Goal: Transaction & Acquisition: Book appointment/travel/reservation

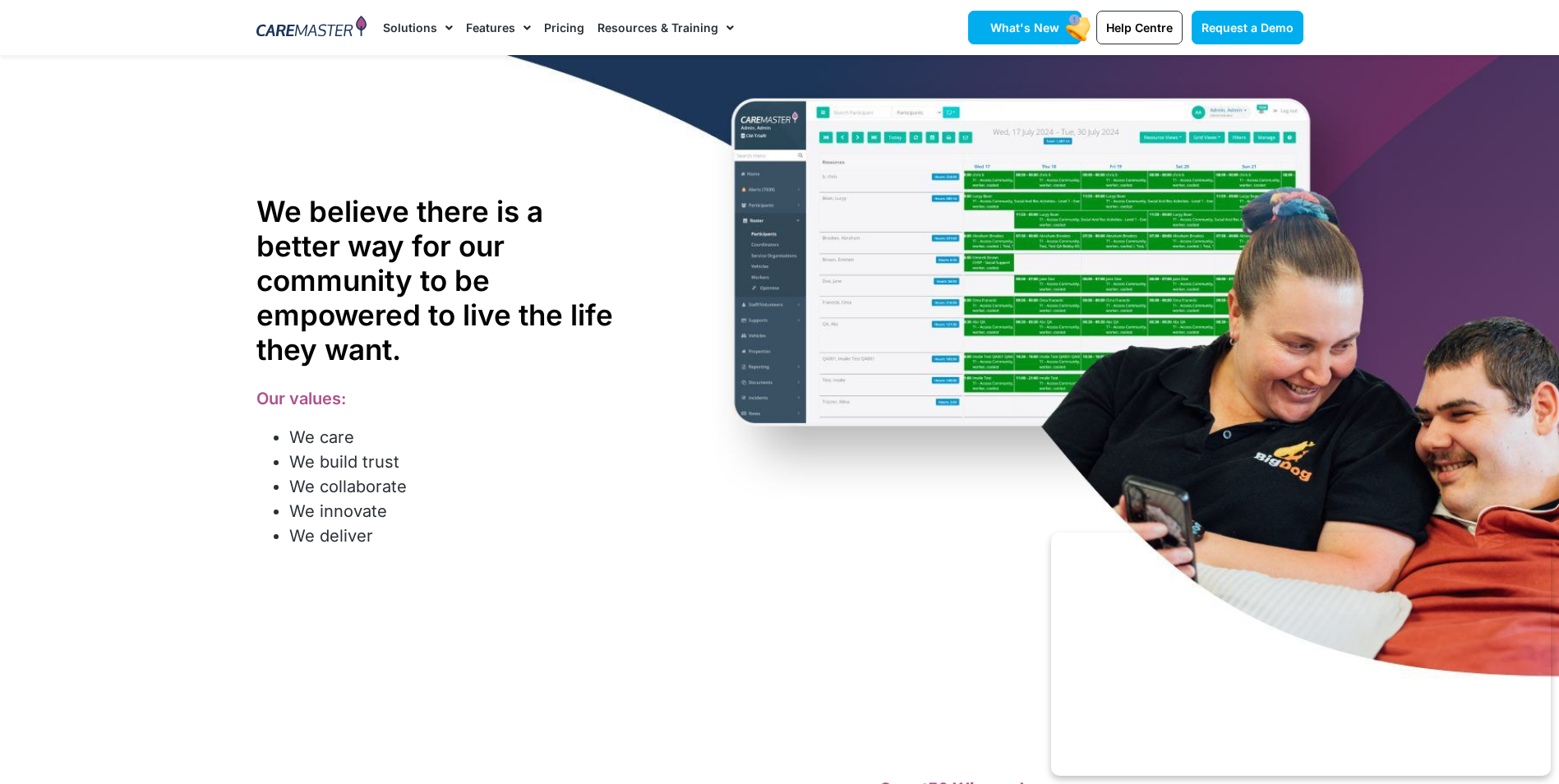
click at [1036, 29] on span "What's New" at bounding box center [1025, 28] width 69 height 14
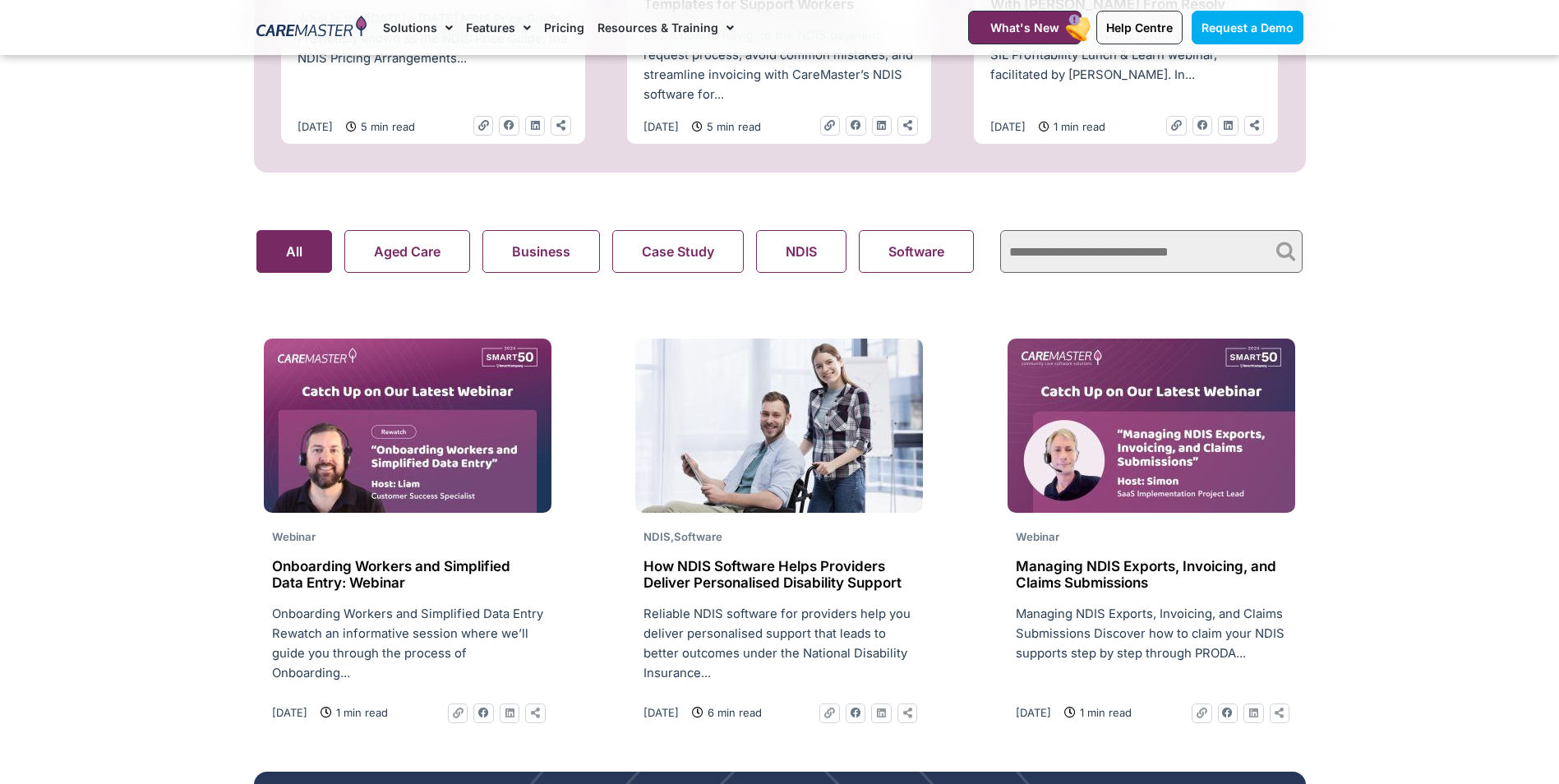
scroll to position [1068, 0]
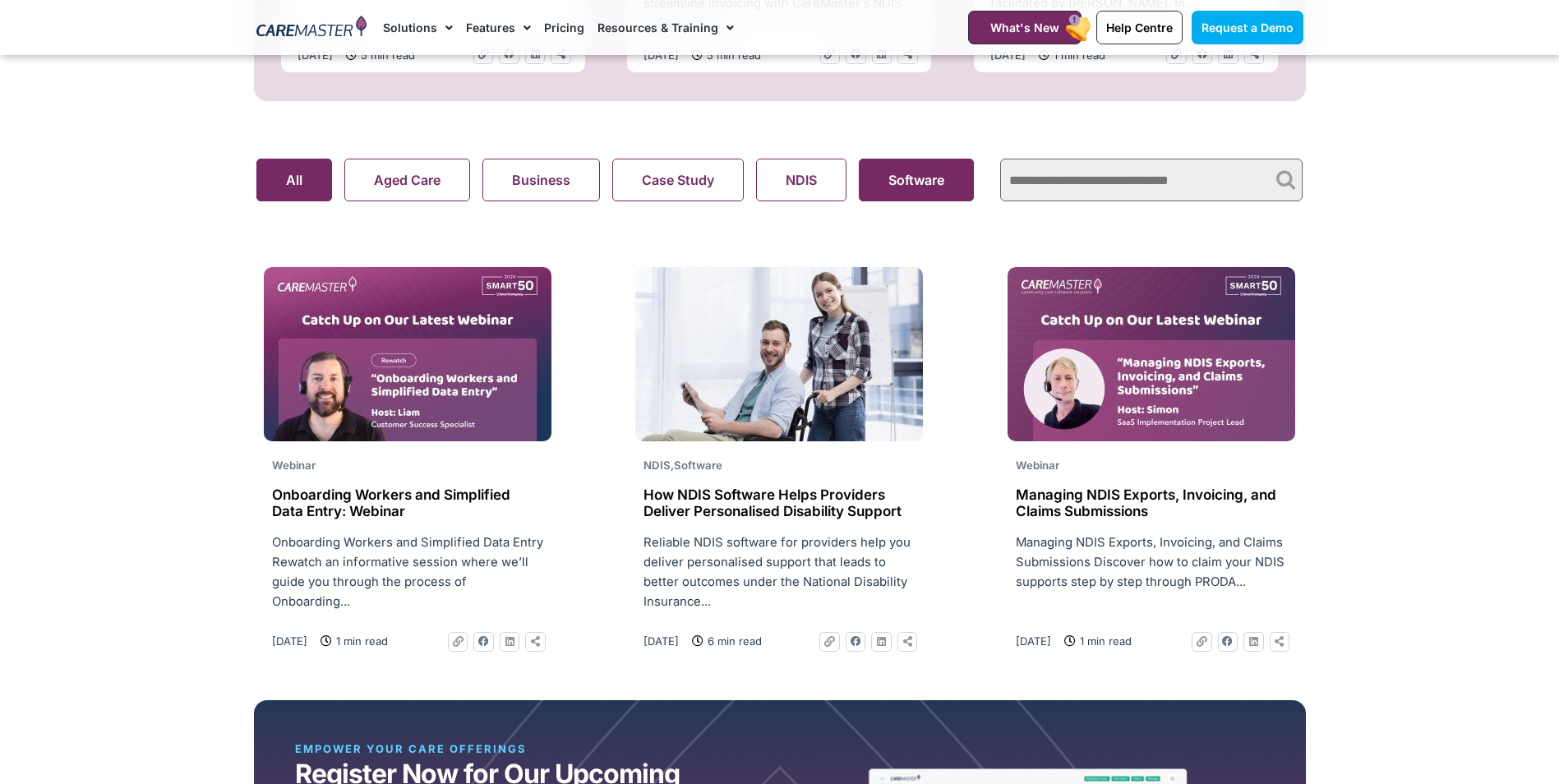
click at [953, 185] on button "Software" at bounding box center [915, 180] width 115 height 43
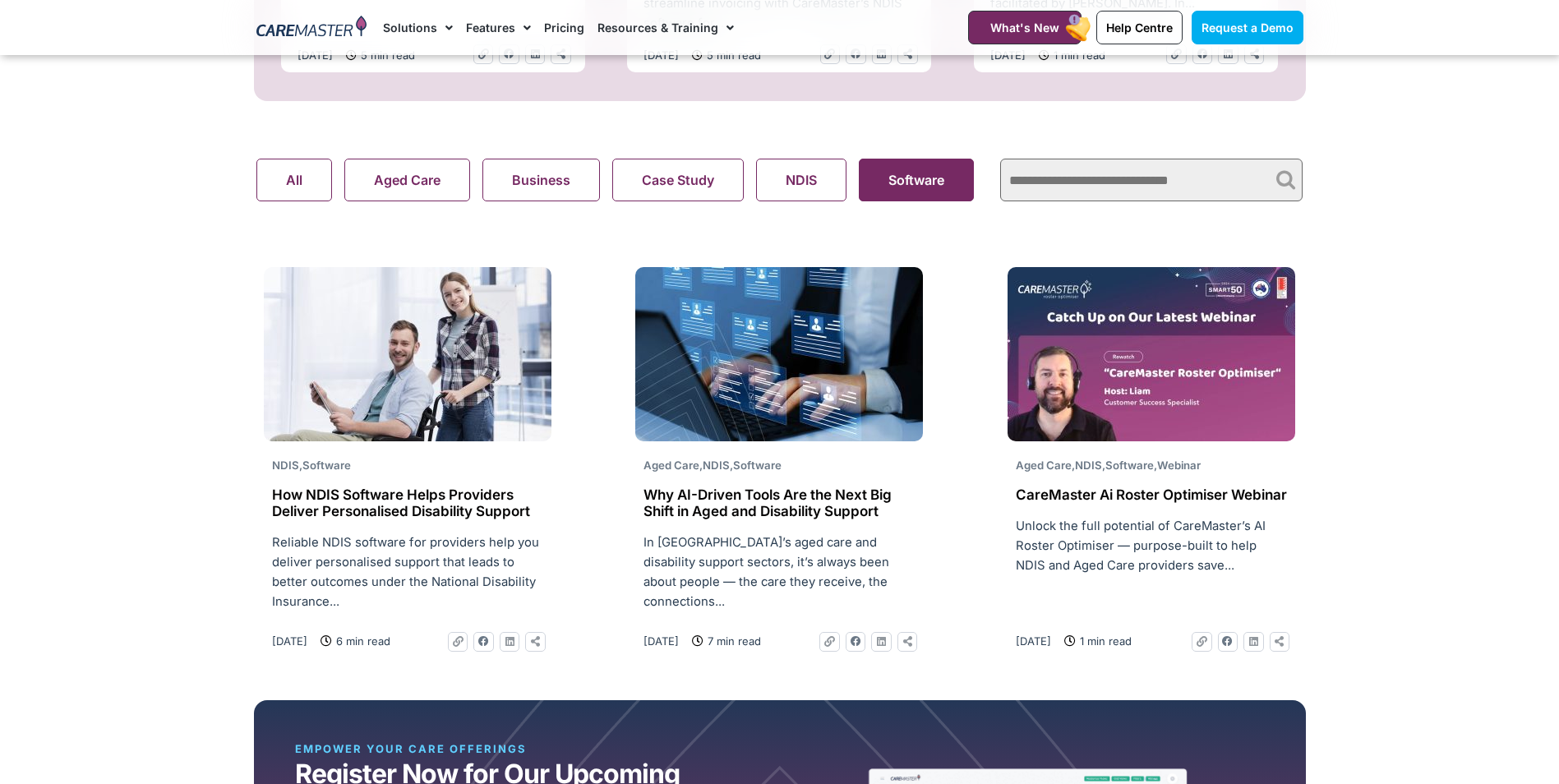
click at [953, 185] on button "Software" at bounding box center [915, 180] width 115 height 43
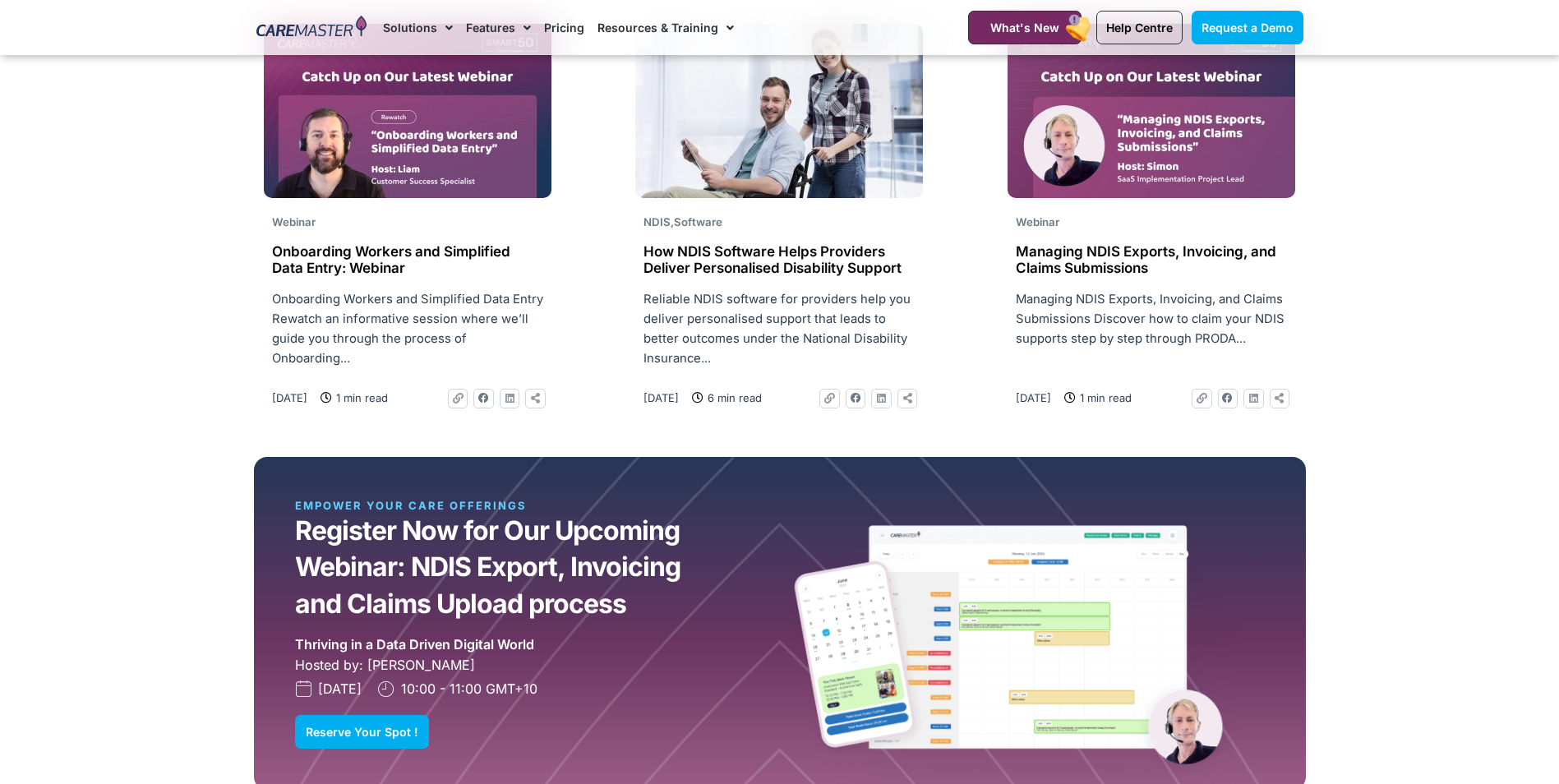
scroll to position [1314, 0]
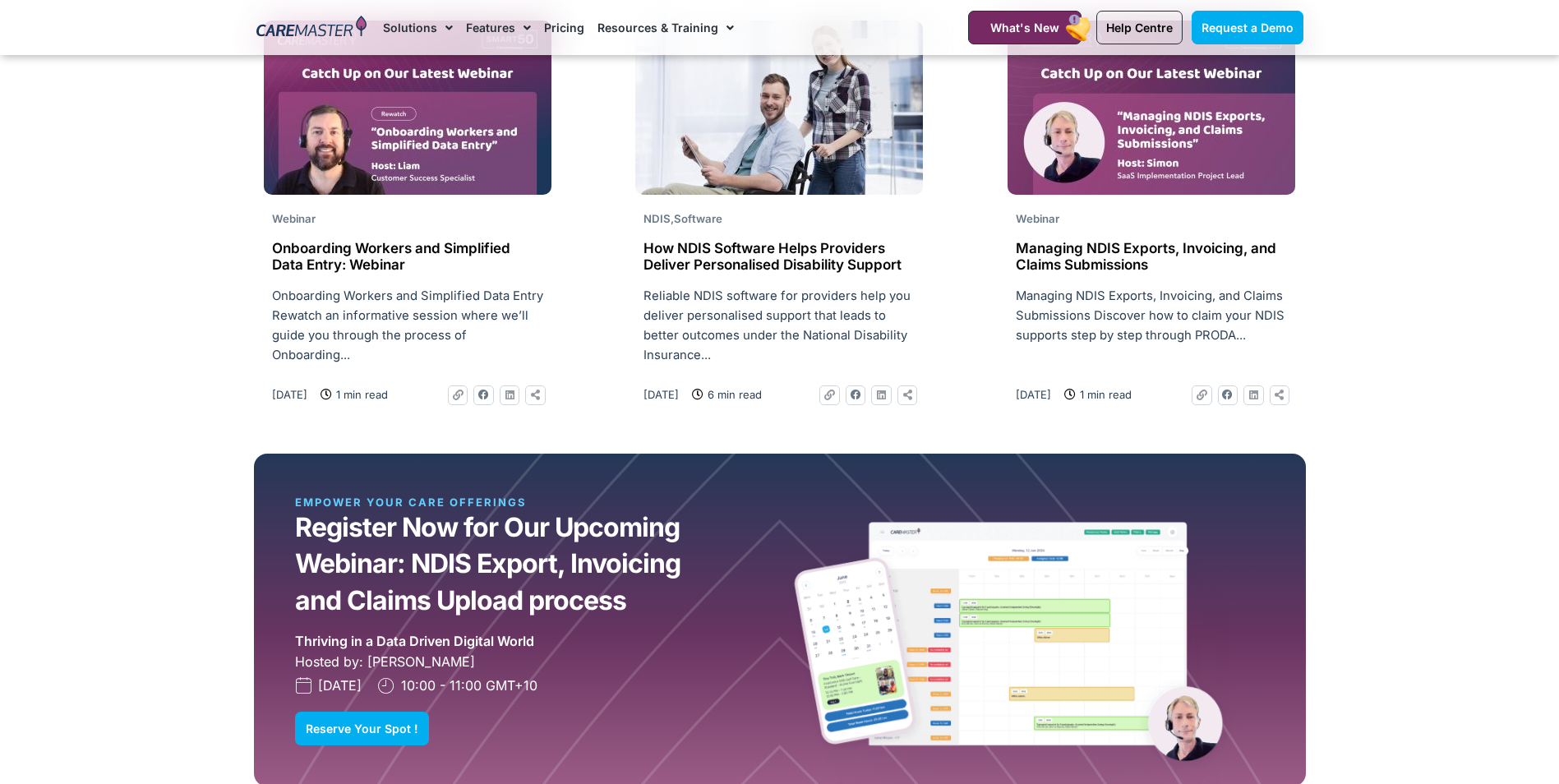
click at [314, 31] on img at bounding box center [311, 28] width 111 height 25
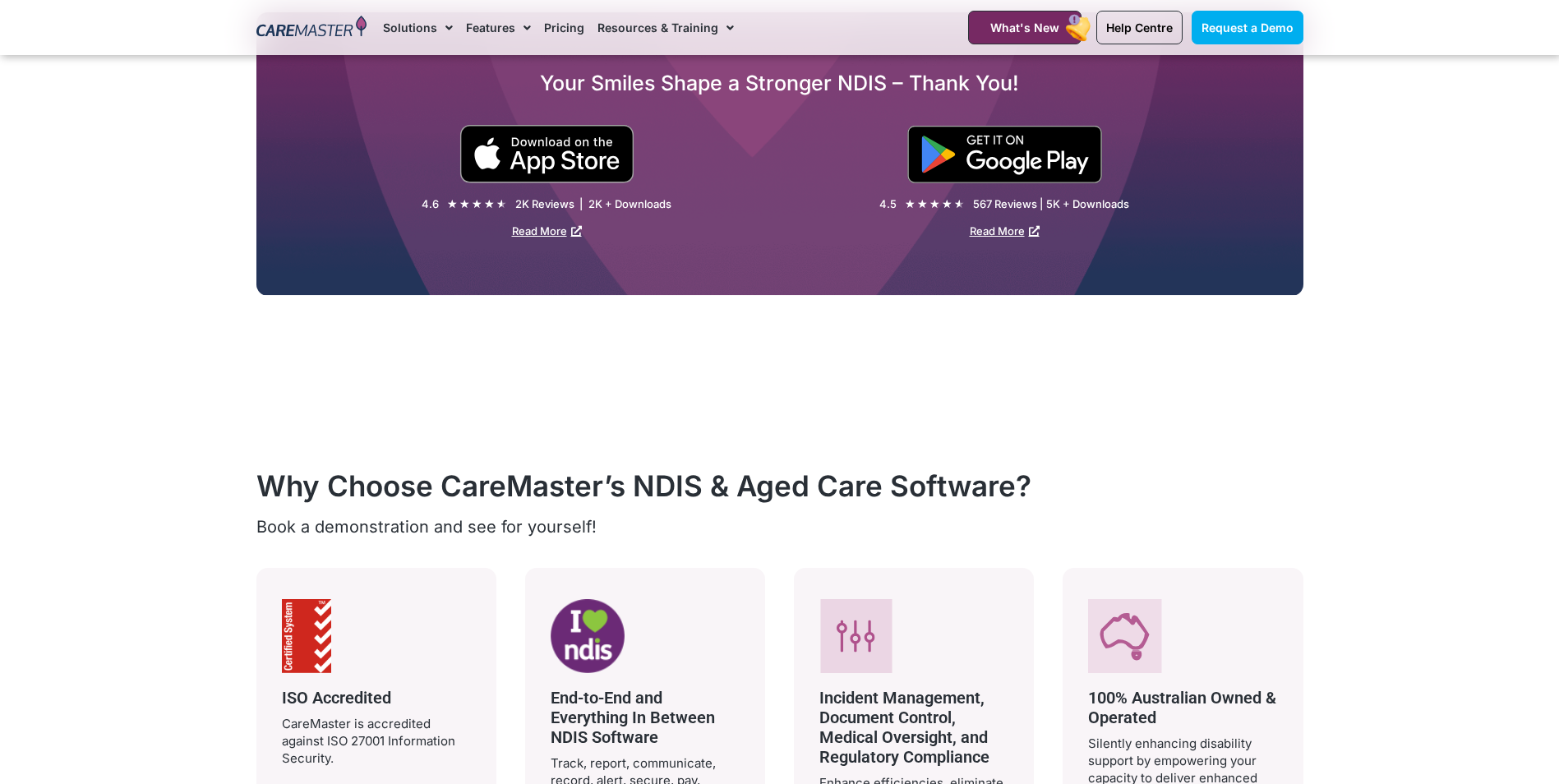
scroll to position [2628, 0]
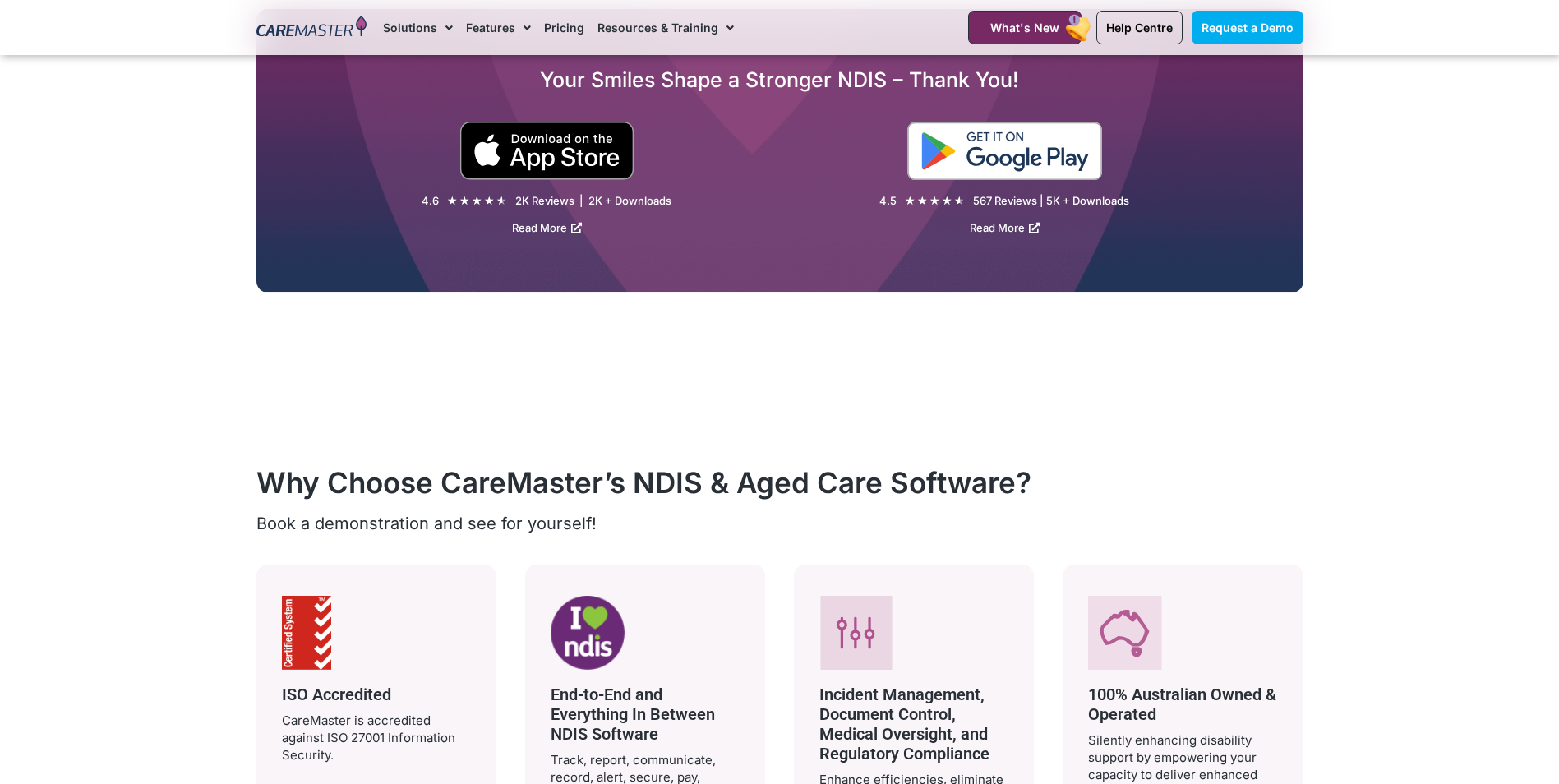
click at [938, 154] on img at bounding box center [1004, 151] width 195 height 58
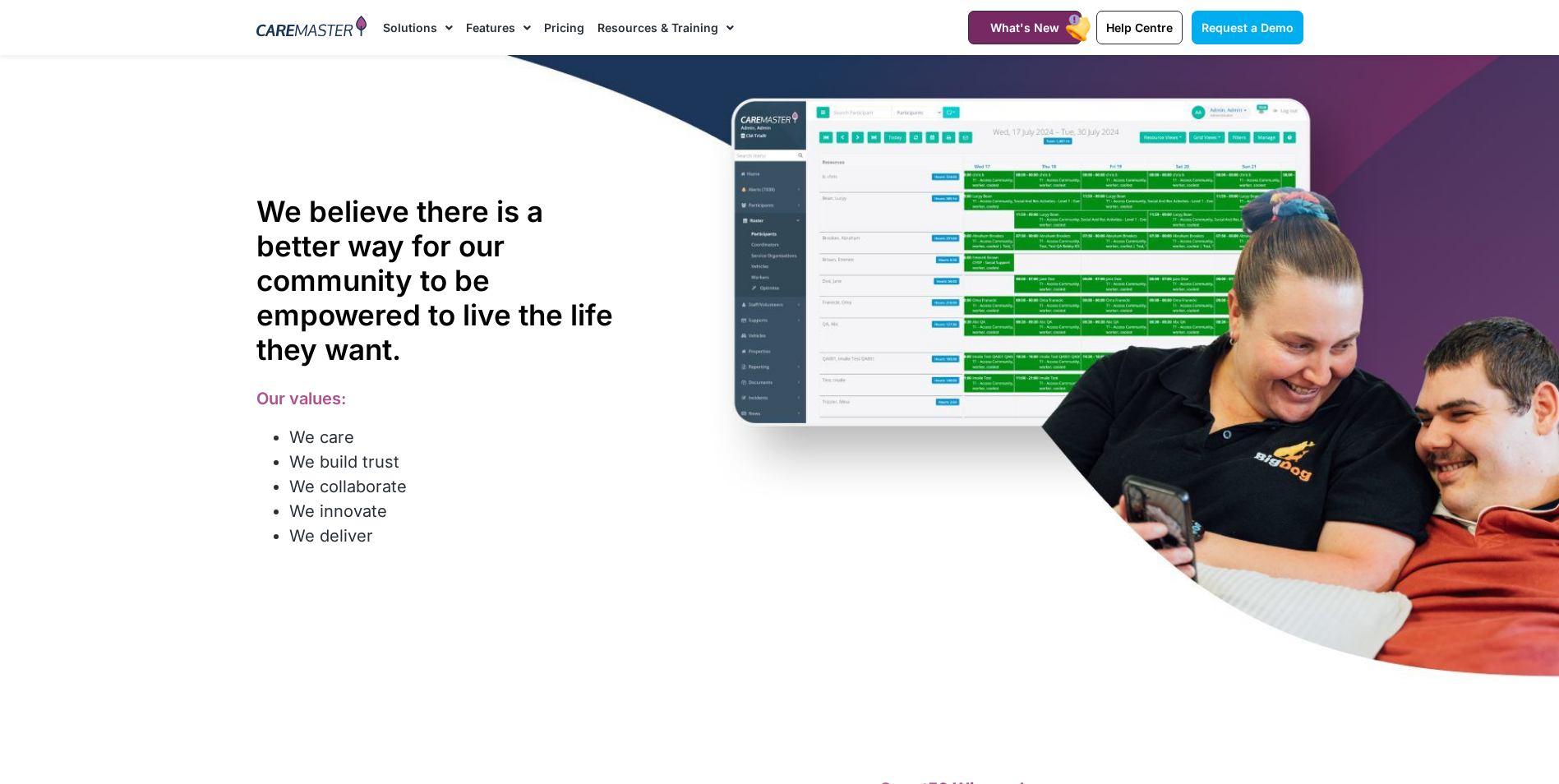
click at [415, 45] on link "Solutions" at bounding box center [418, 28] width 70 height 55
click at [419, 28] on link "Solutions" at bounding box center [418, 28] width 70 height 55
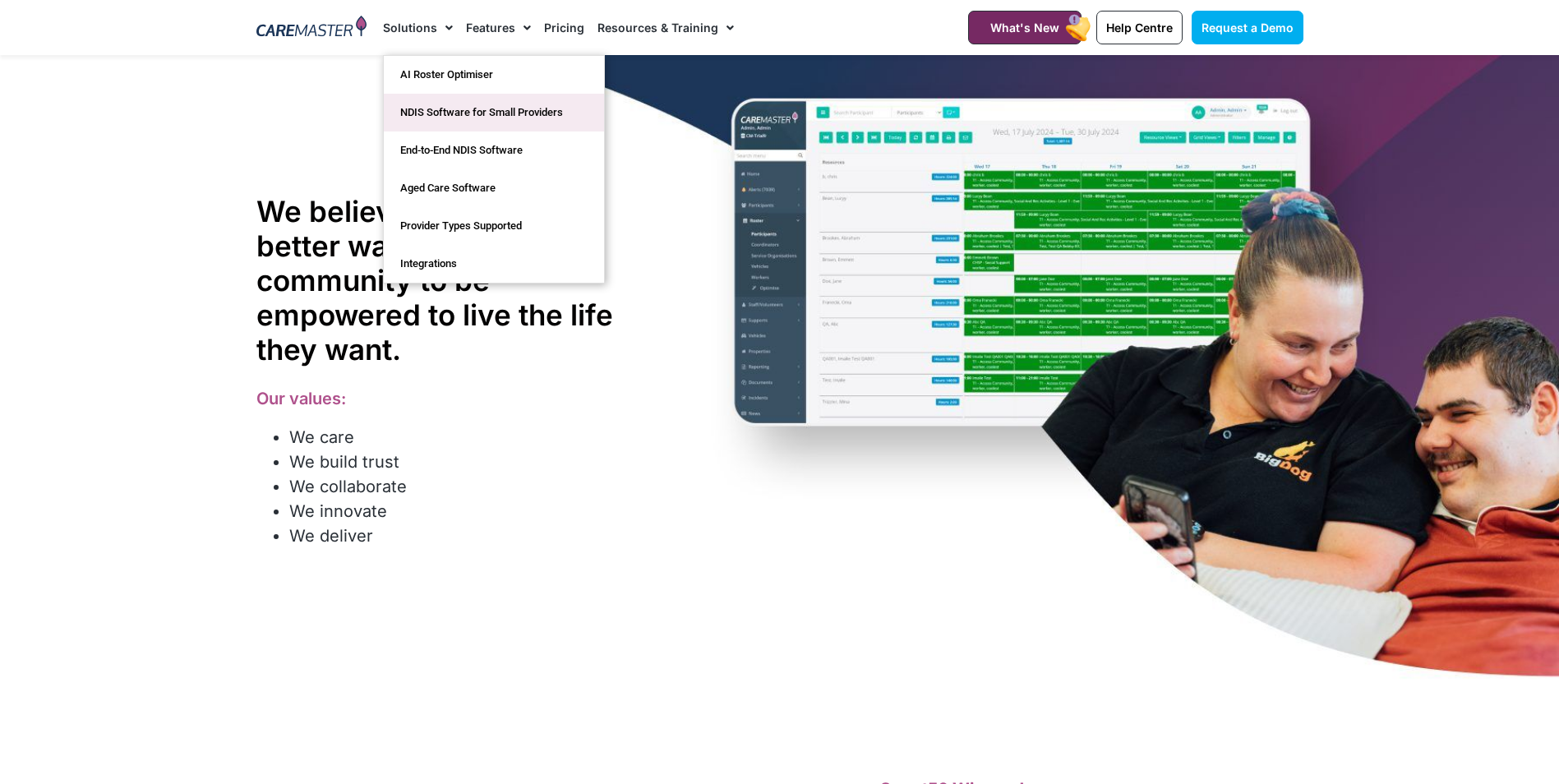
click at [444, 115] on link "NDIS Software for Small Providers" at bounding box center [493, 113] width 220 height 38
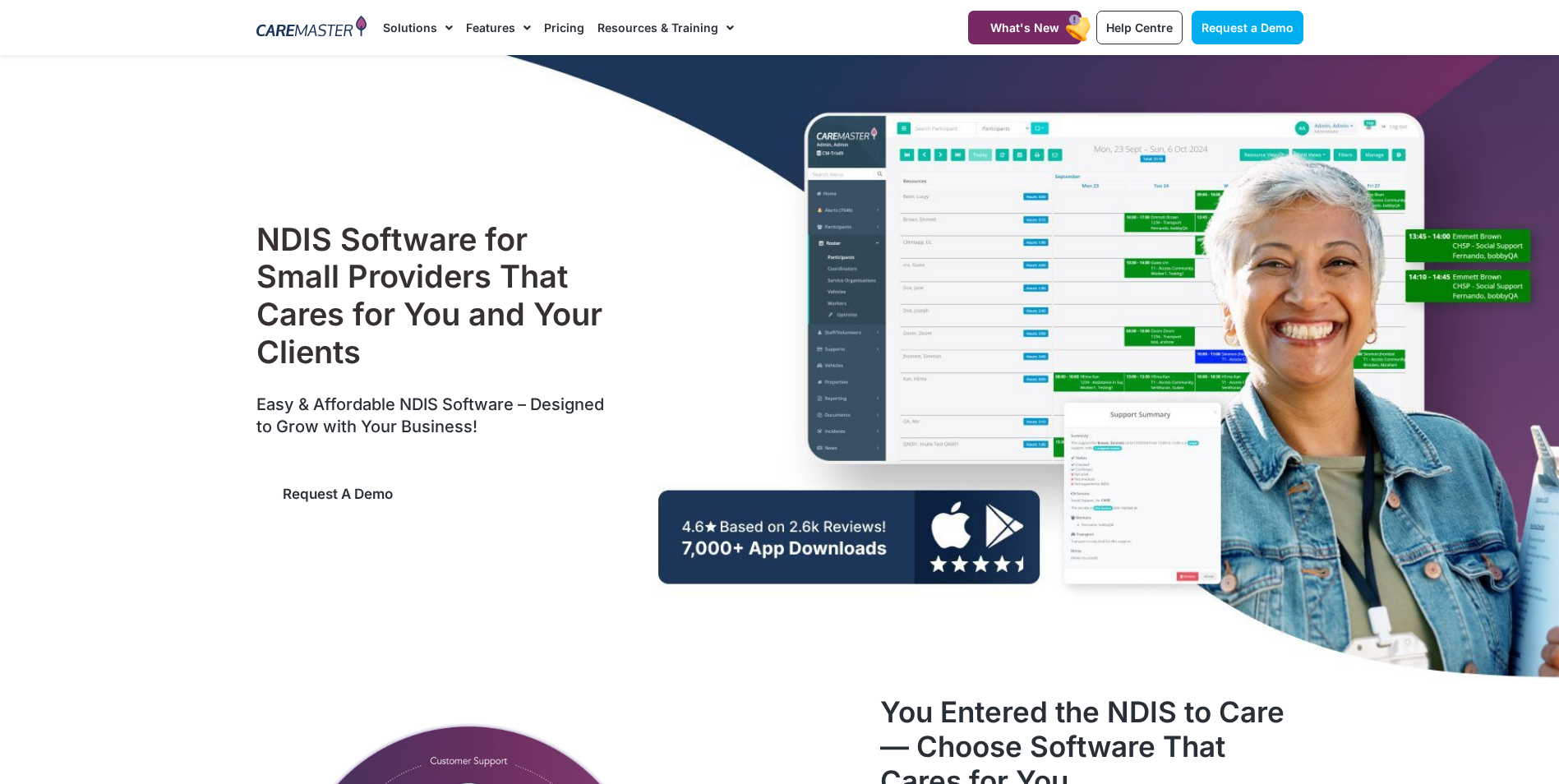
click at [353, 492] on span "Request a Demo" at bounding box center [338, 493] width 110 height 16
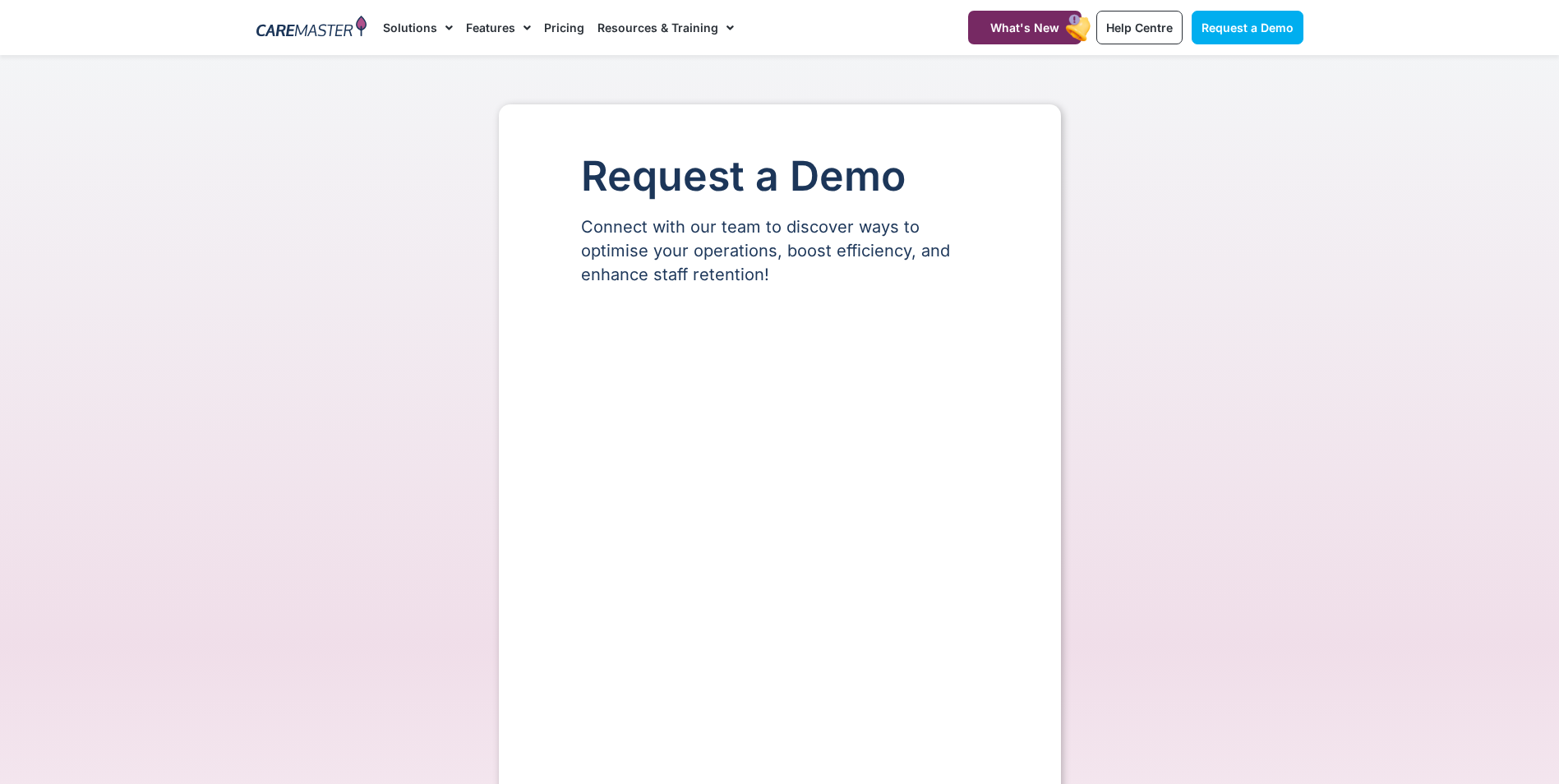
select select "**"
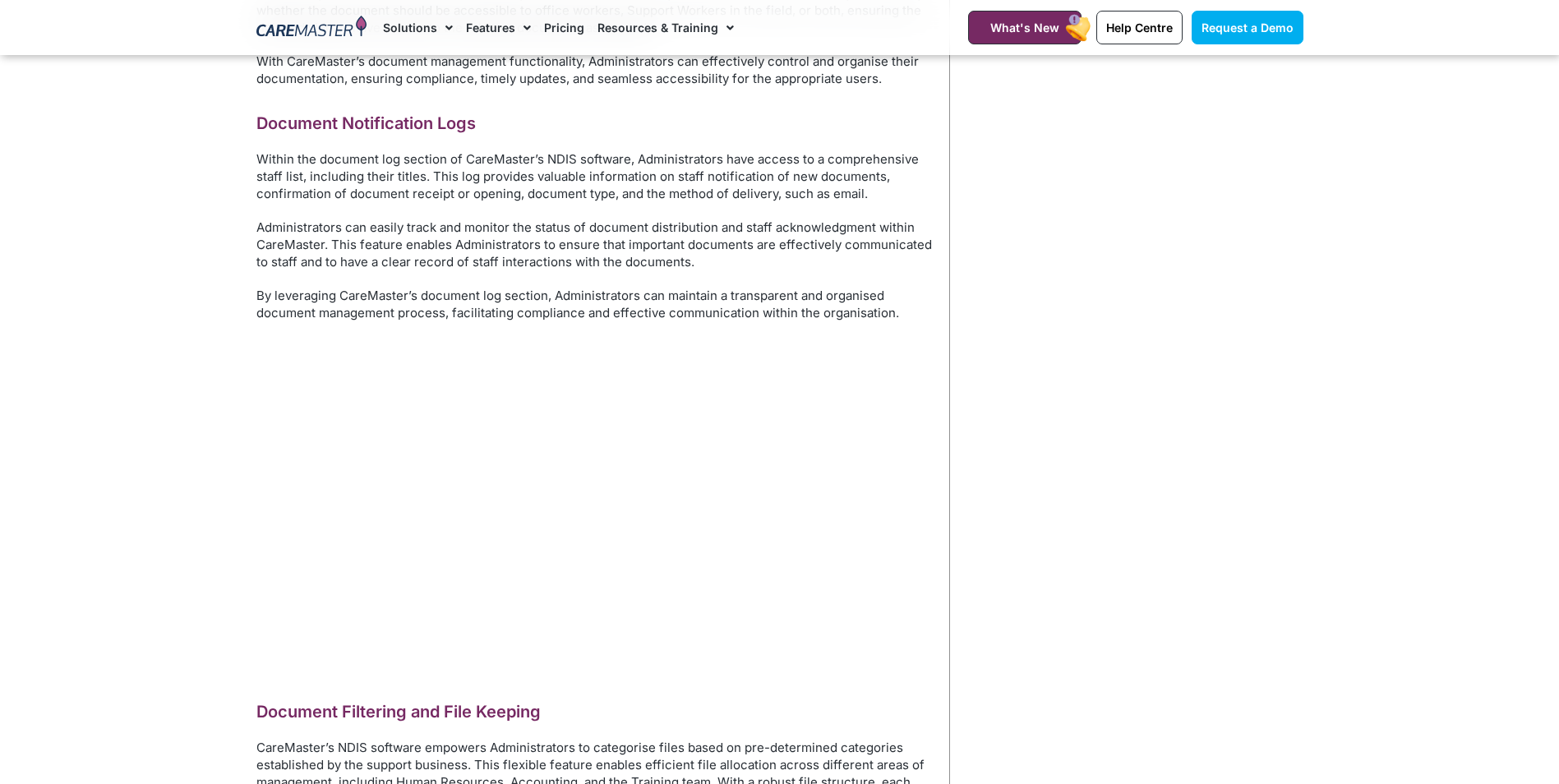
scroll to position [1455, 0]
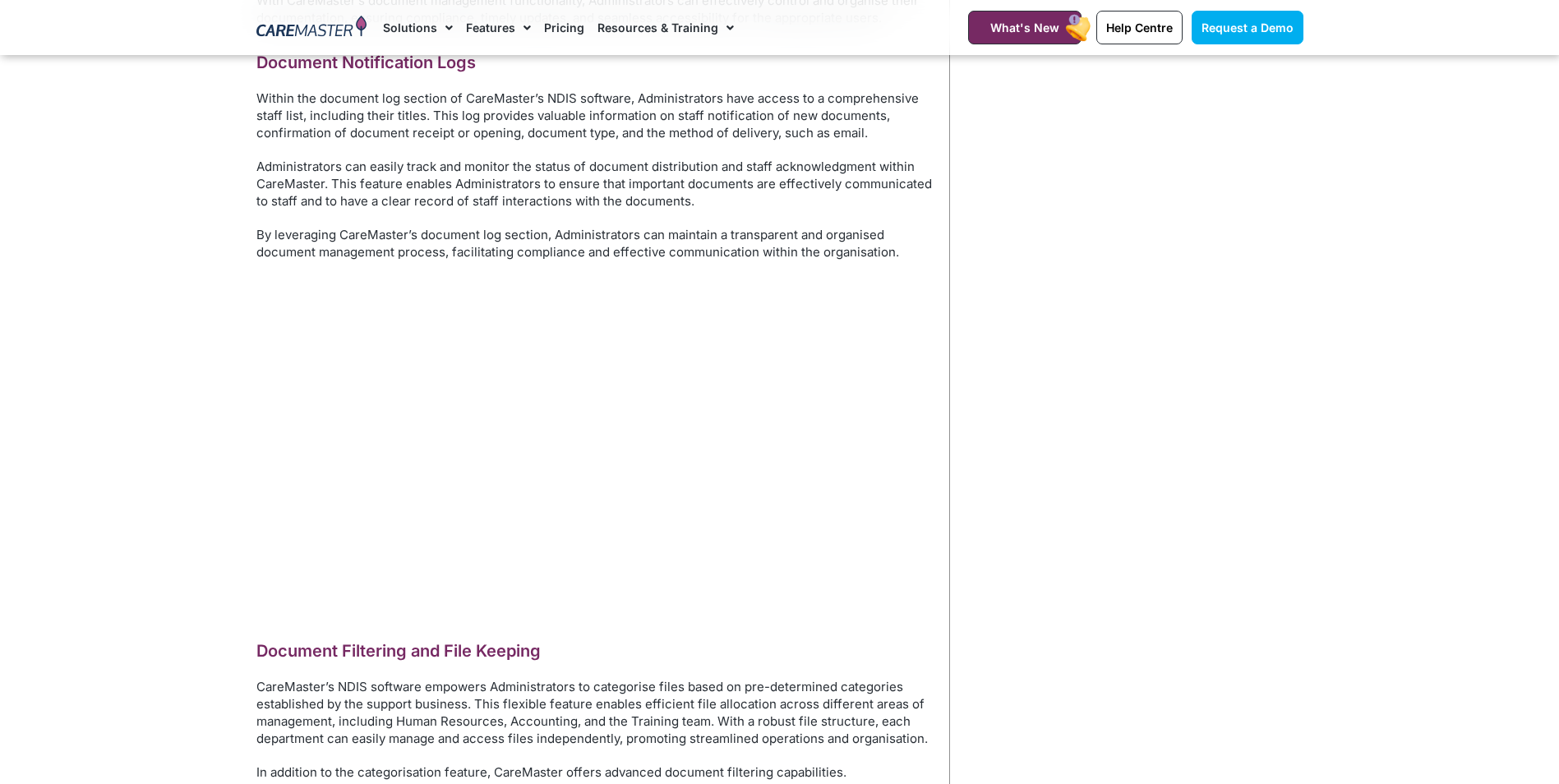
click at [630, 493] on video at bounding box center [594, 446] width 676 height 338
click at [554, 416] on video at bounding box center [594, 446] width 676 height 338
click at [509, 487] on video at bounding box center [594, 446] width 676 height 338
drag, startPoint x: 486, startPoint y: 411, endPoint x: 240, endPoint y: 373, distance: 248.9
click at [240, 373] on section "Home / Administrator Features / Document Control Document Control Robust Docume…" at bounding box center [779, 208] width 1559 height 3216
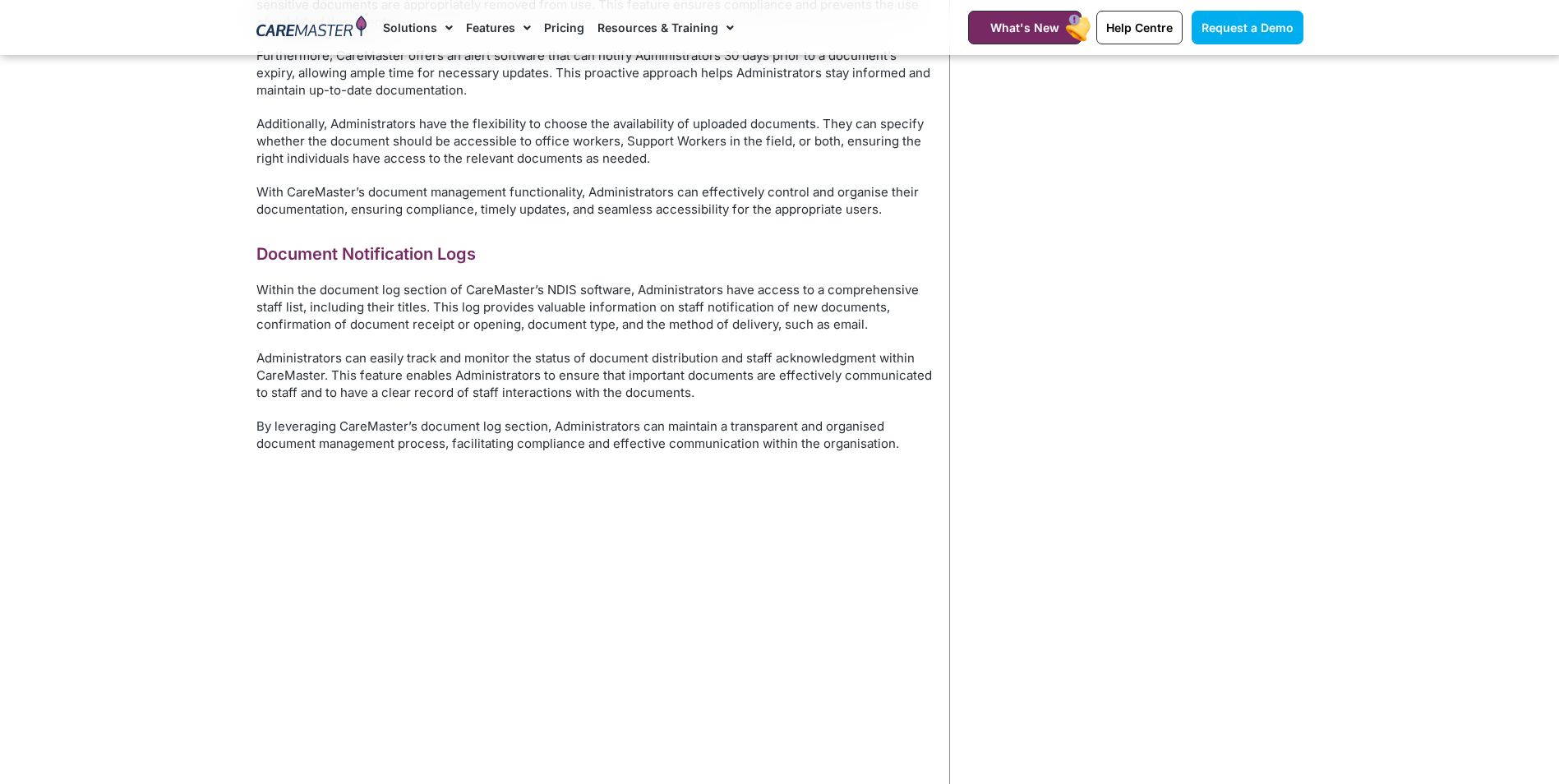
scroll to position [1537, 0]
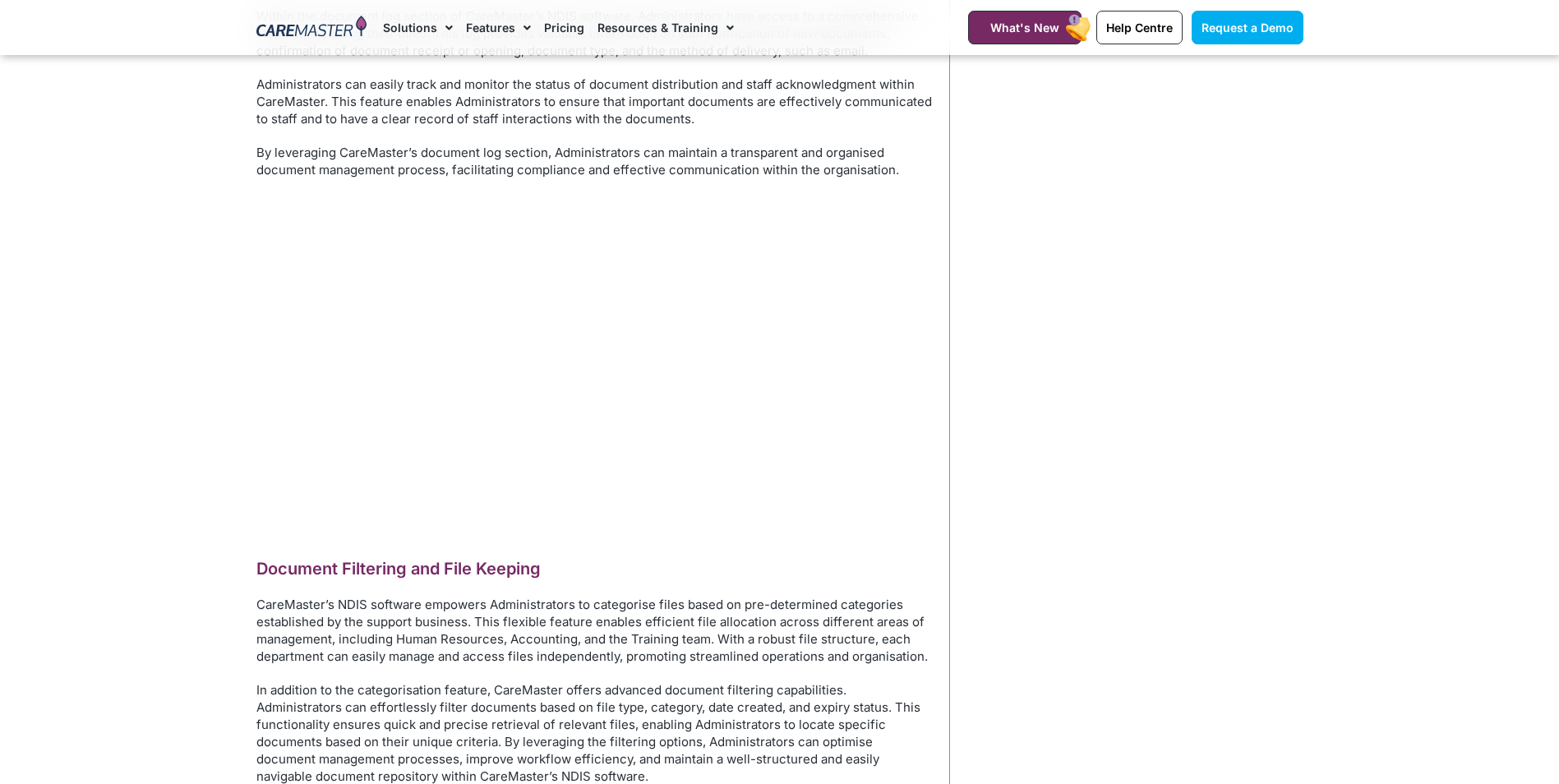
click at [534, 334] on video at bounding box center [594, 364] width 676 height 338
click at [602, 248] on video at bounding box center [594, 364] width 676 height 338
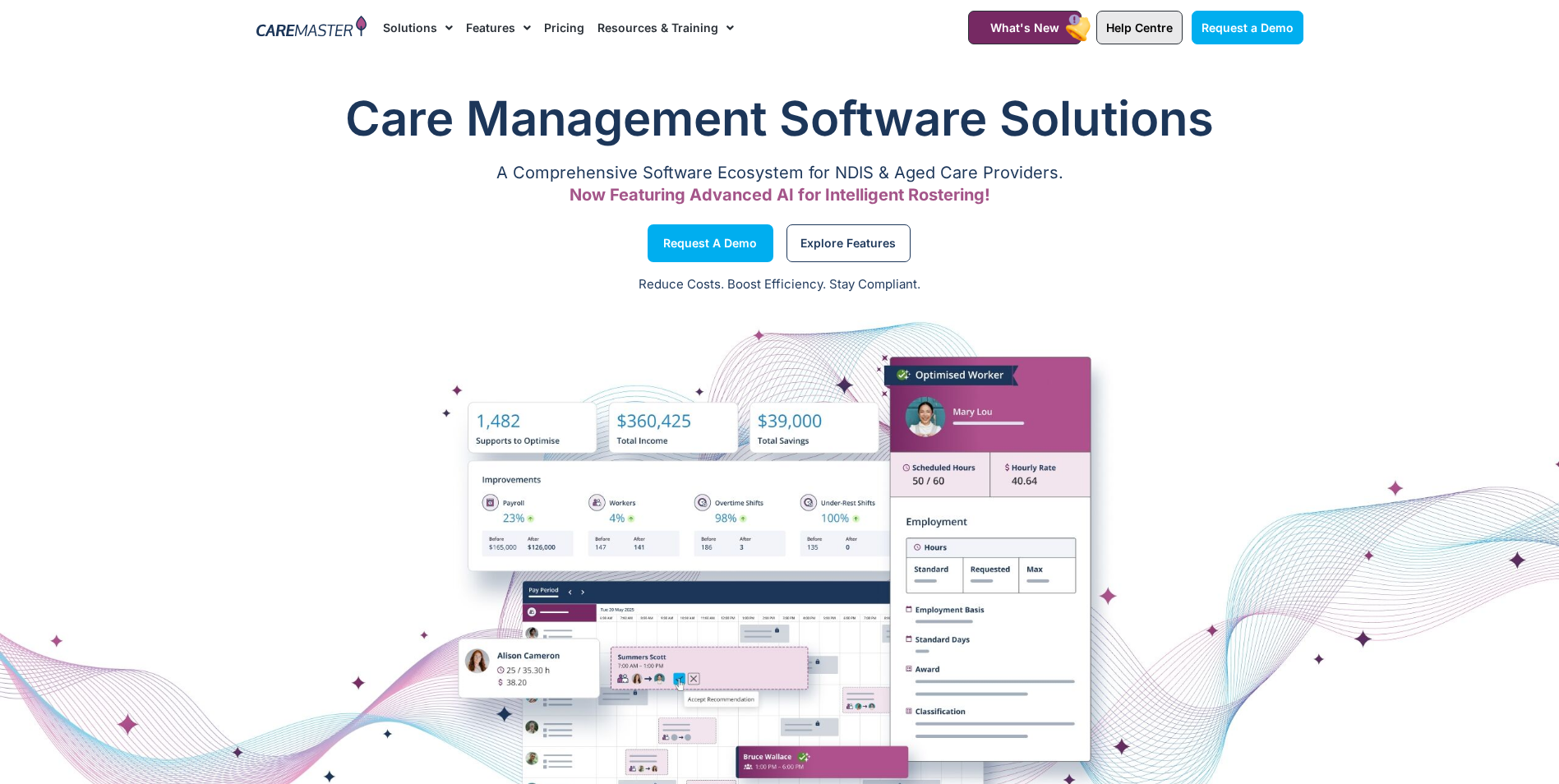
click at [1158, 24] on span "Help Centre" at bounding box center [1139, 28] width 66 height 14
